Goal: Entertainment & Leisure: Consume media (video, audio)

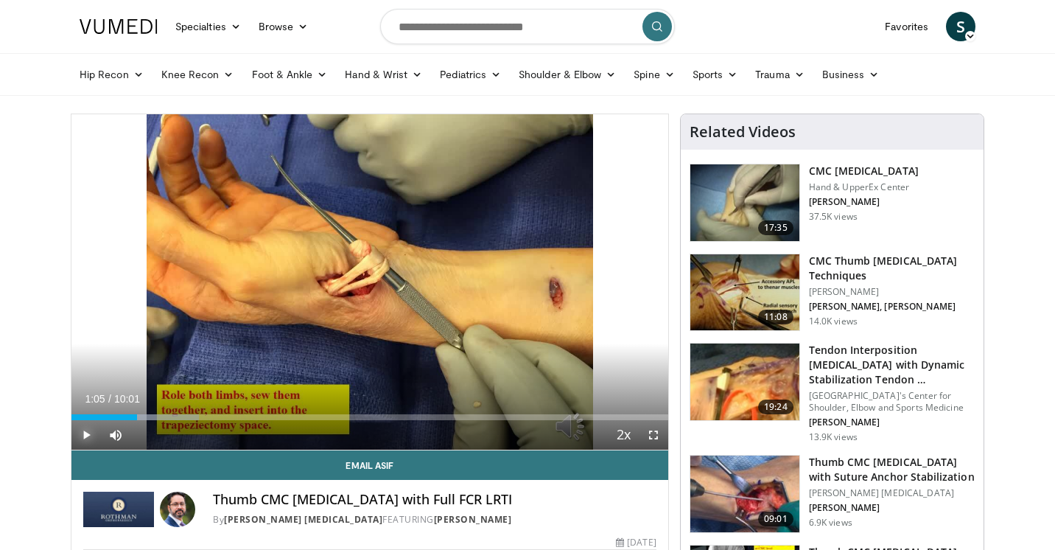
click at [91, 435] on span "Video Player" at bounding box center [85, 434] width 29 height 29
click at [87, 430] on span "Video Player" at bounding box center [85, 434] width 29 height 29
click at [71, 420] on button "Play" at bounding box center [85, 434] width 29 height 29
click at [655, 437] on span "Video Player" at bounding box center [653, 434] width 29 height 29
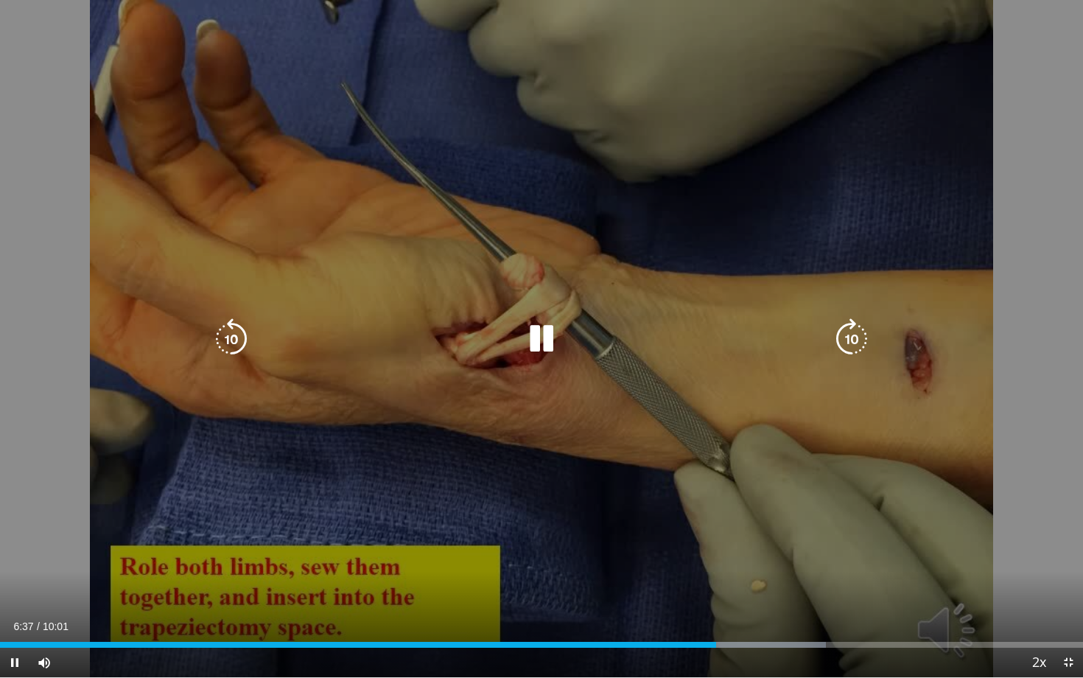
click at [703, 472] on div "10 seconds Tap to unmute" at bounding box center [541, 338] width 1083 height 677
